Goal: Information Seeking & Learning: Learn about a topic

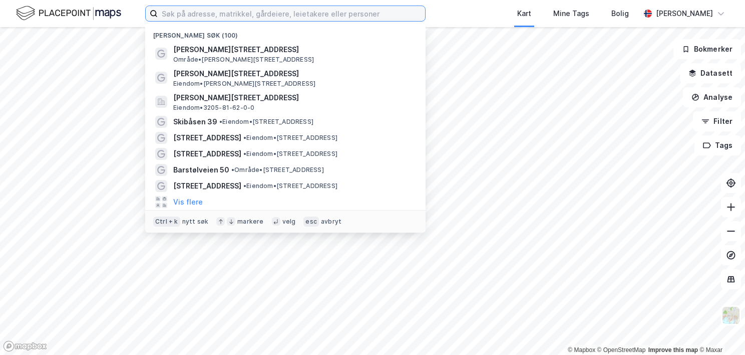
click at [187, 11] on input at bounding box center [292, 13] width 268 height 15
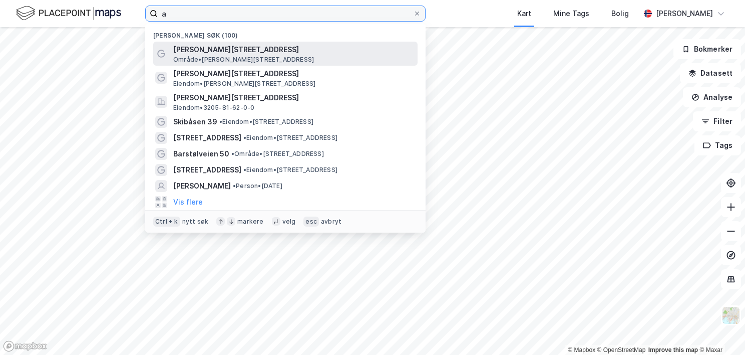
type input "a"
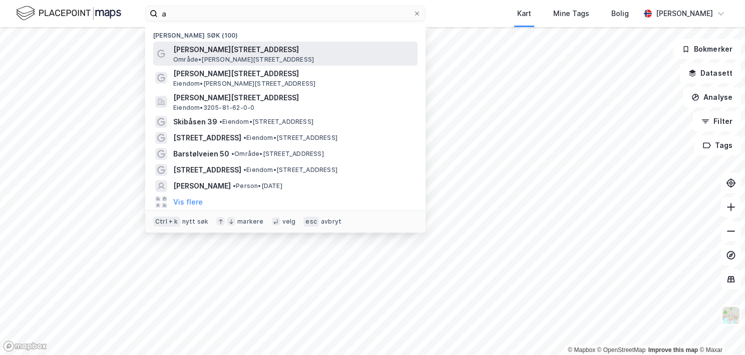
click at [230, 59] on span "Område • [PERSON_NAME][STREET_ADDRESS]" at bounding box center [243, 60] width 141 height 8
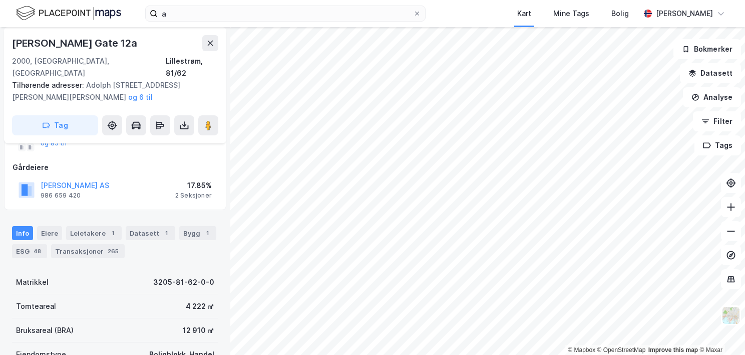
scroll to position [110, 0]
click at [90, 244] on div "Transaksjoner 265" at bounding box center [88, 251] width 74 height 14
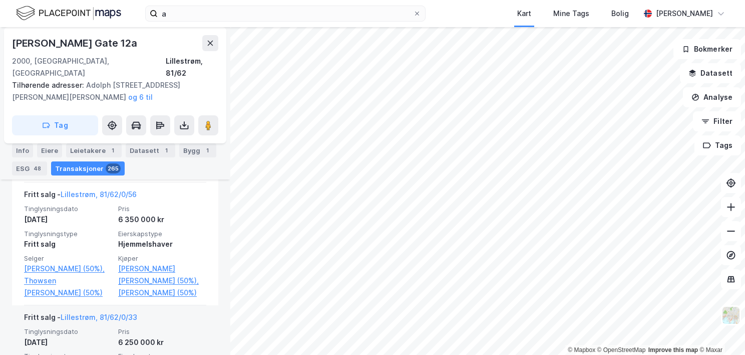
scroll to position [789, 0]
